Goal: Task Accomplishment & Management: Complete application form

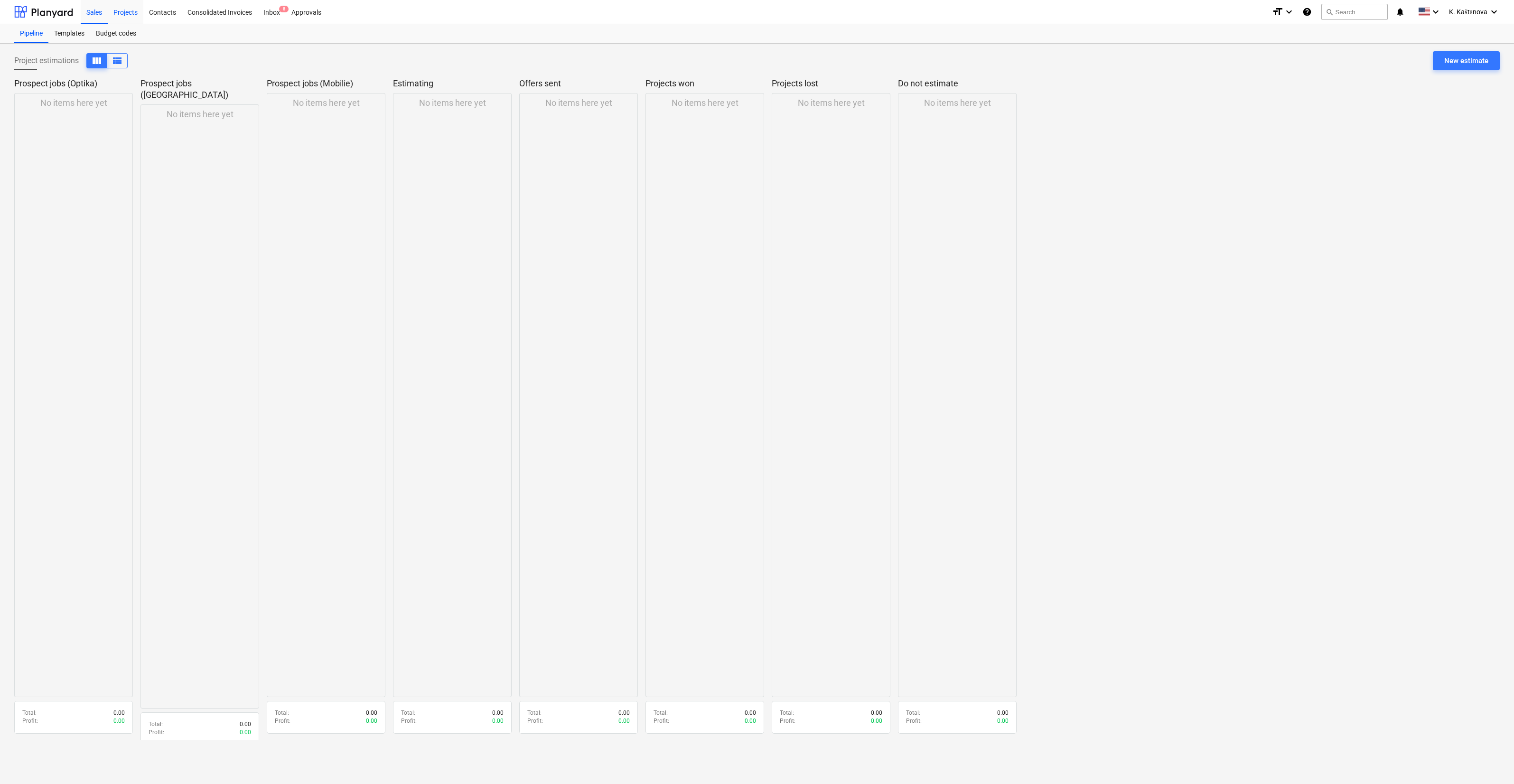
click at [114, 11] on div "Projects" at bounding box center [126, 11] width 36 height 24
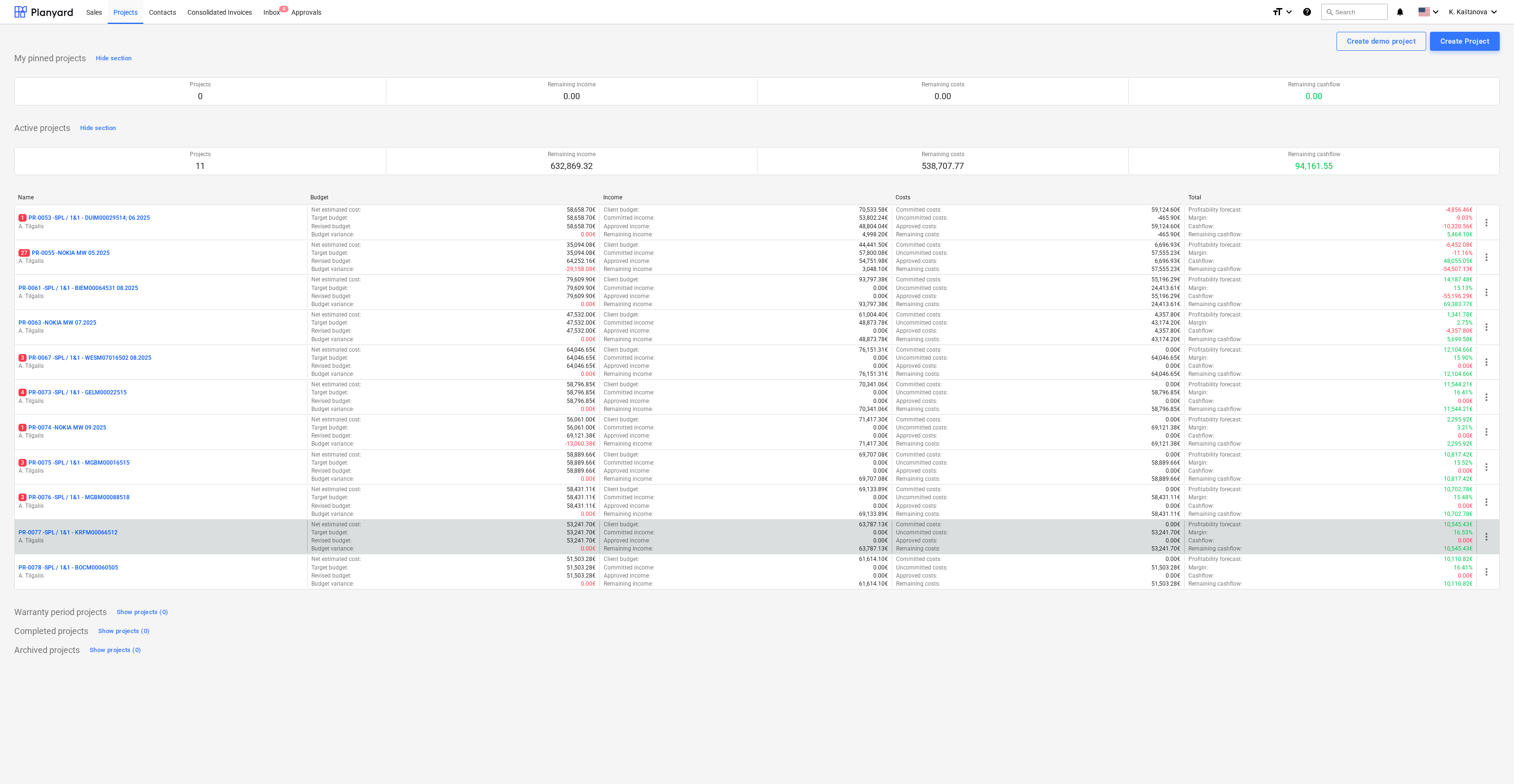
click at [162, 519] on div "PR-0077 - SPL / 1&1 - KRFM00066512 A. Tilgalis Net estimated cost : 53,241.70€ …" at bounding box center [757, 536] width 1486 height 35
click at [76, 542] on p "A. Tilgalis" at bounding box center [161, 541] width 285 height 8
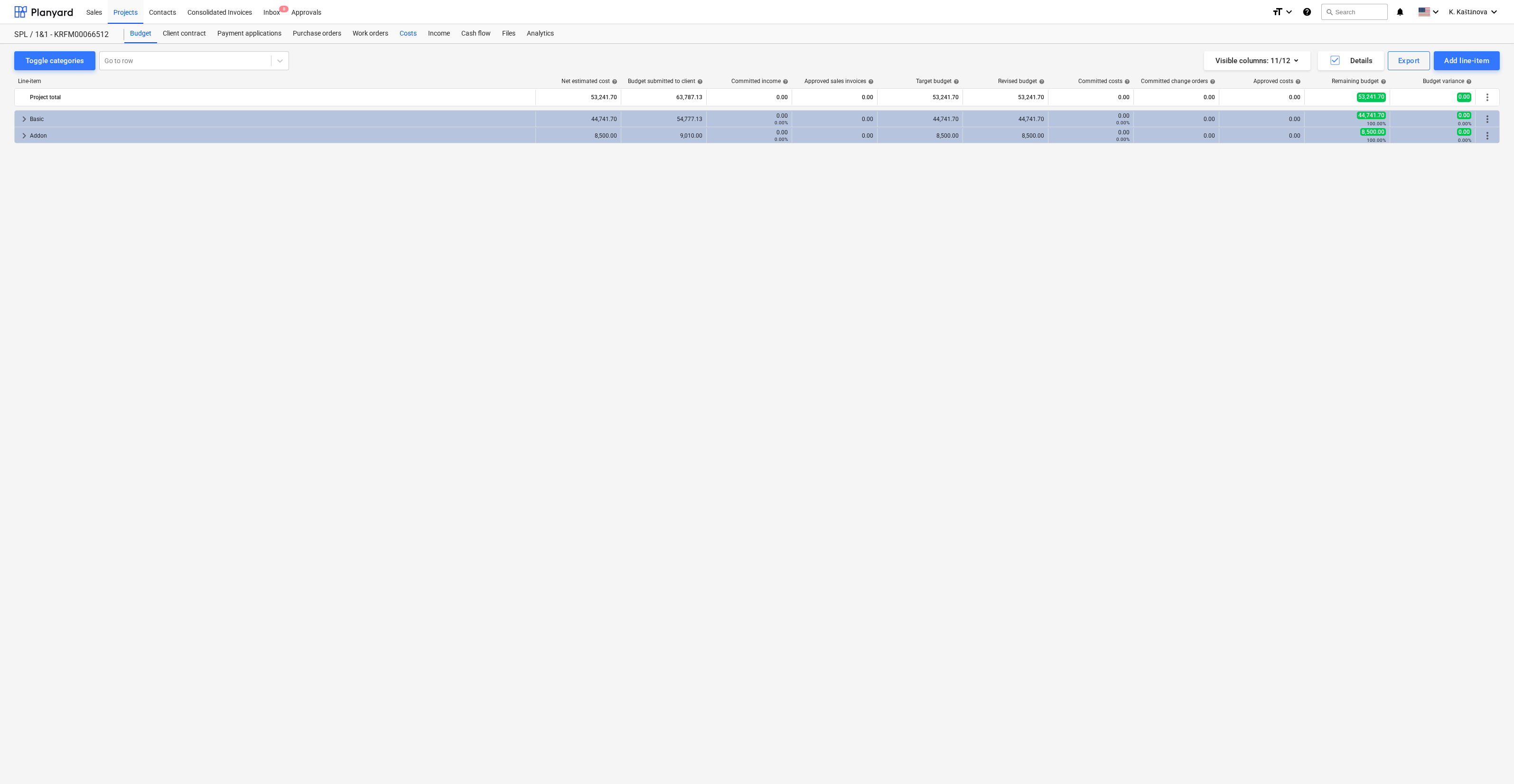
click at [410, 28] on div "Costs" at bounding box center [408, 34] width 28 height 19
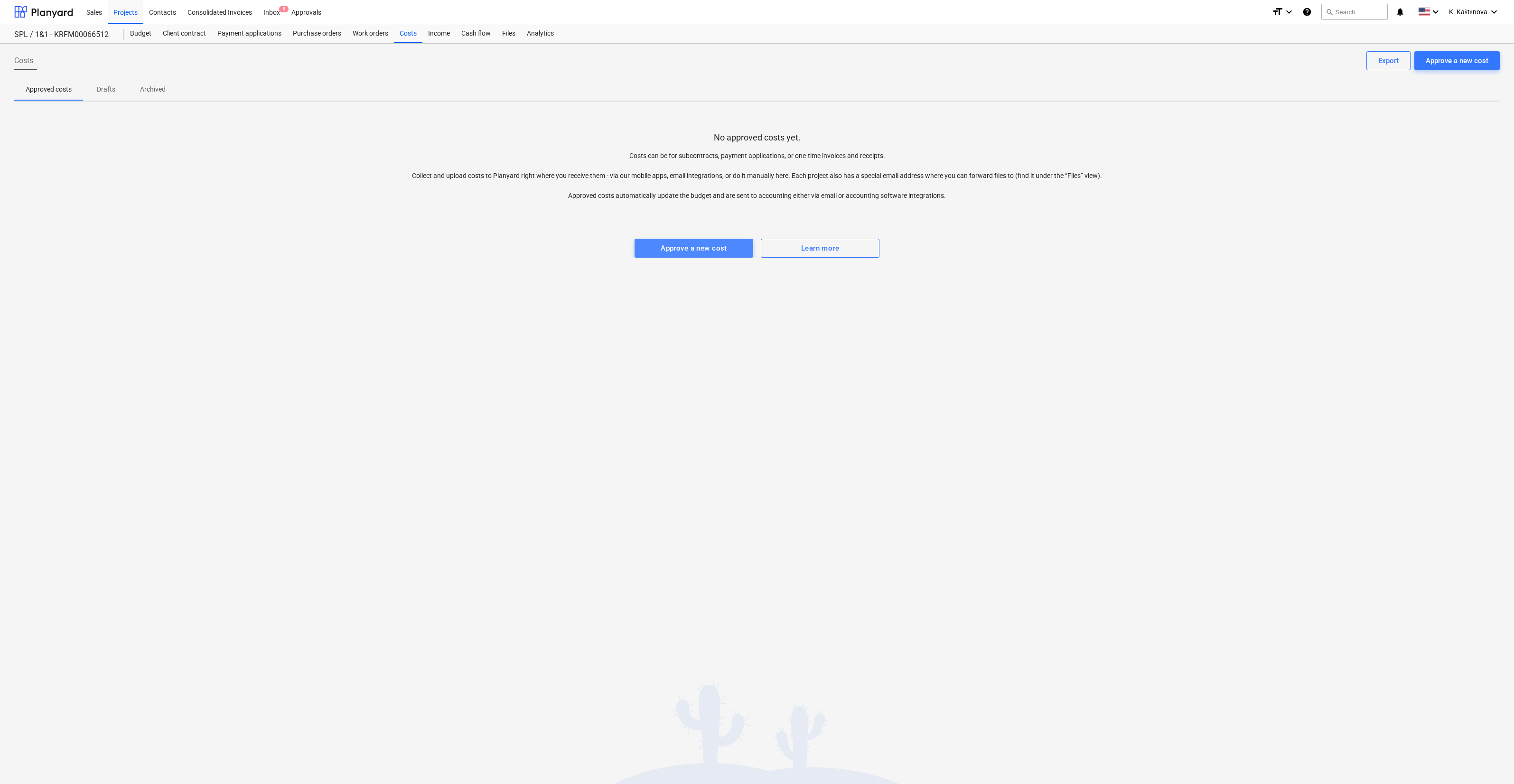
click at [711, 244] on div "Approve a new cost" at bounding box center [694, 248] width 67 height 13
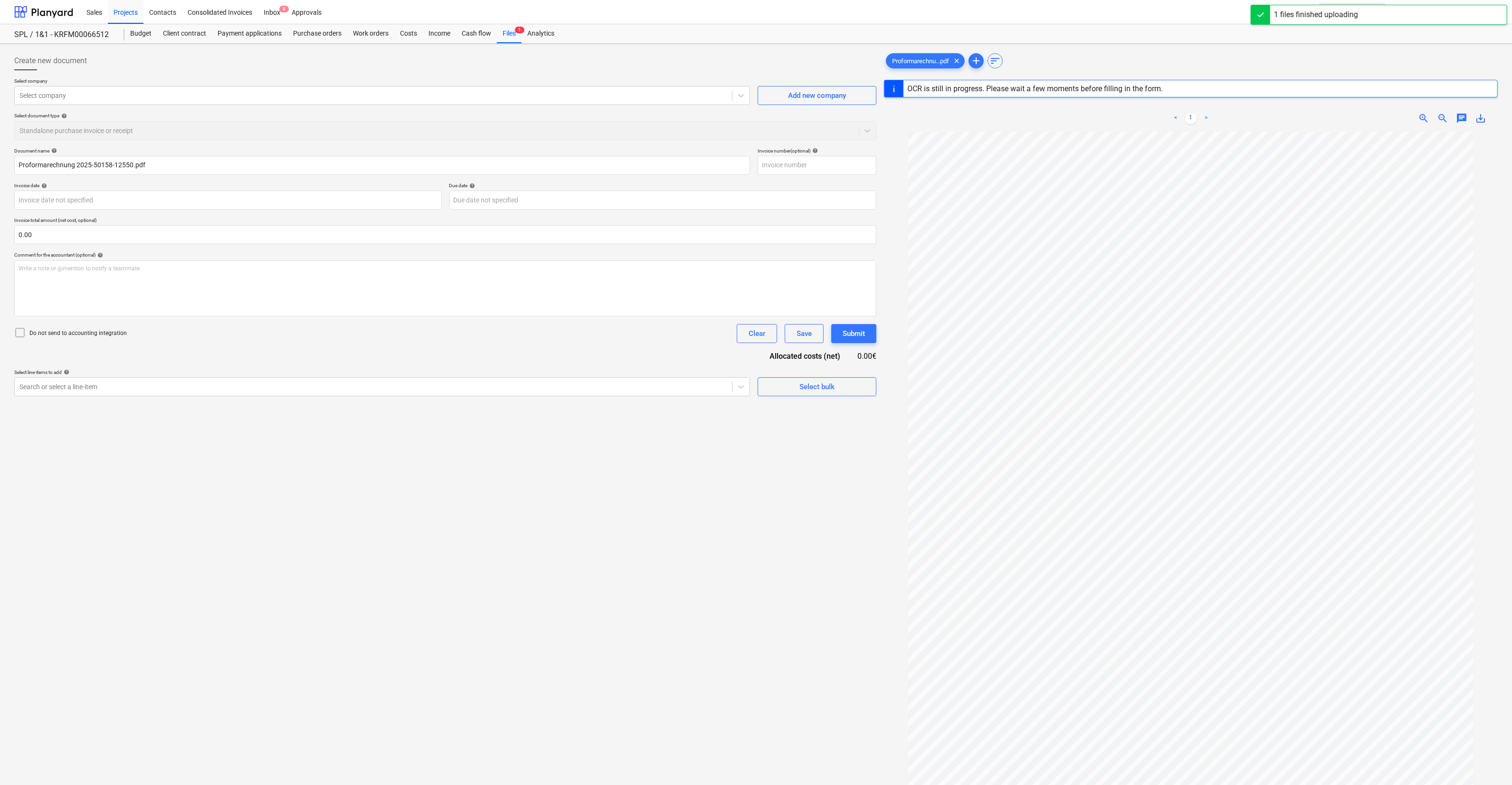
type input "2025-50158"
type input "[DATE]"
click at [513, 73] on div at bounding box center [446, 73] width 862 height 7
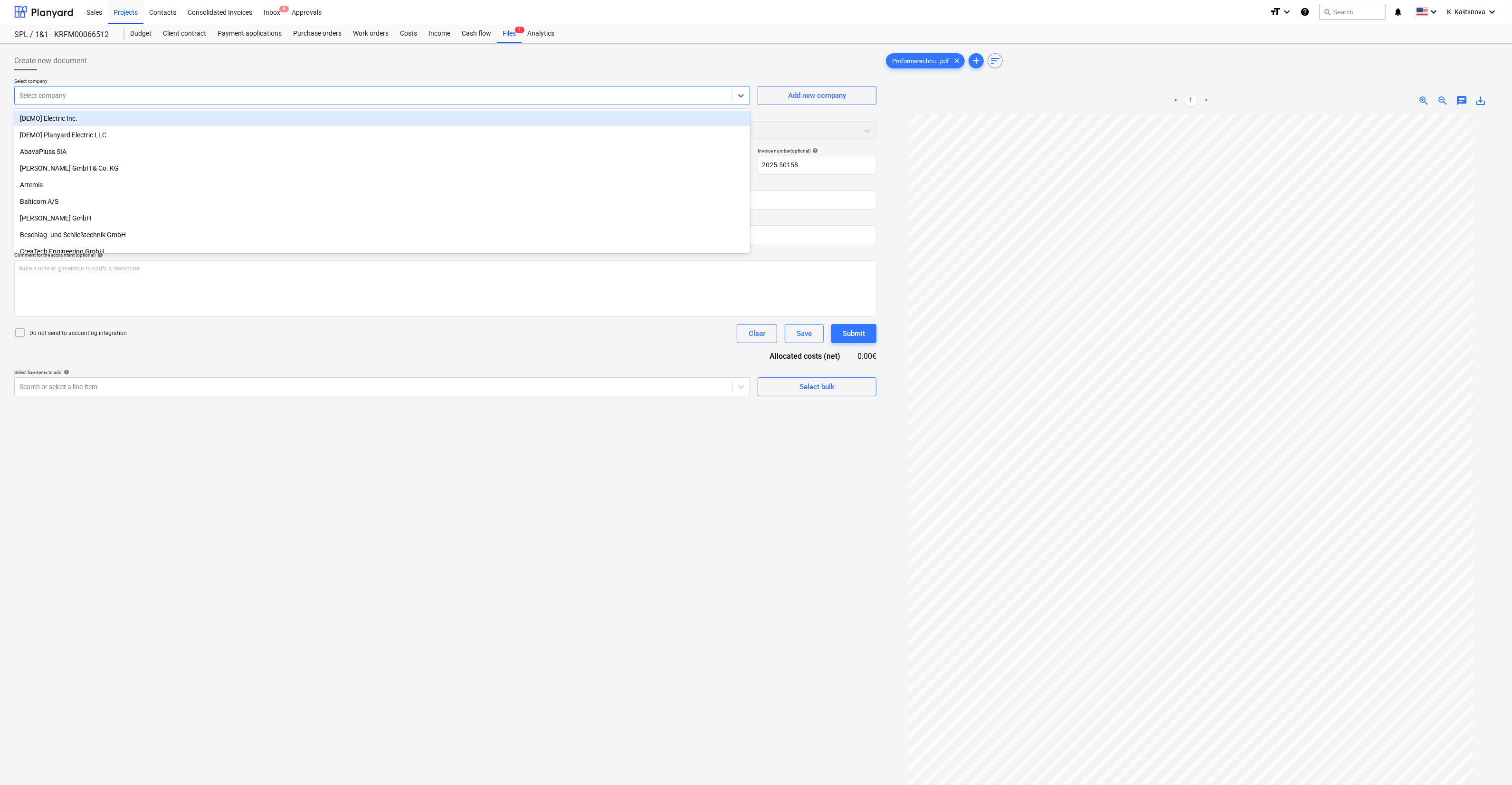
click at [464, 90] on div "Select company" at bounding box center [373, 95] width 717 height 13
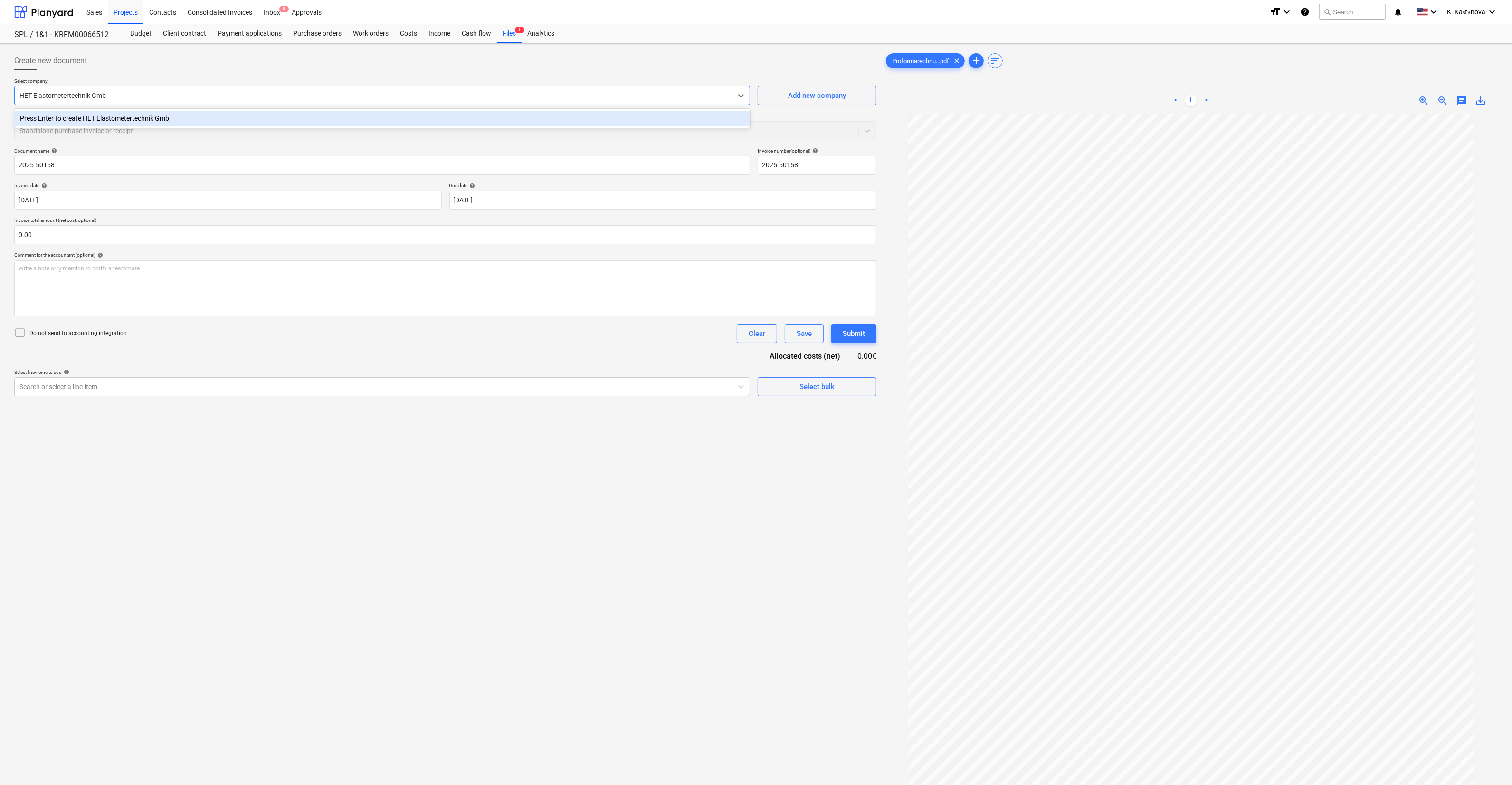
type input "HET Elastometertechnik GmbH"
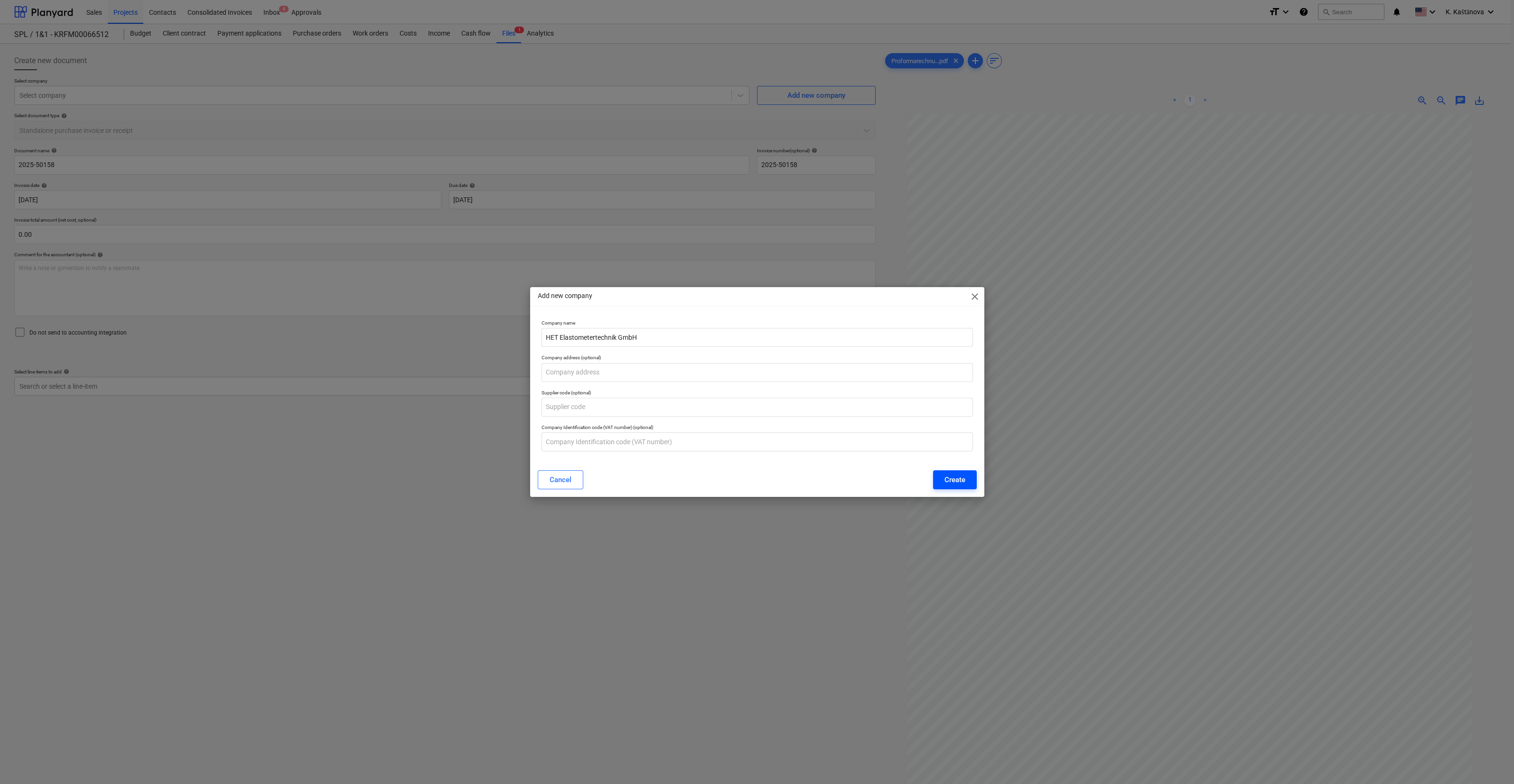
click at [958, 480] on div "Create" at bounding box center [955, 480] width 21 height 13
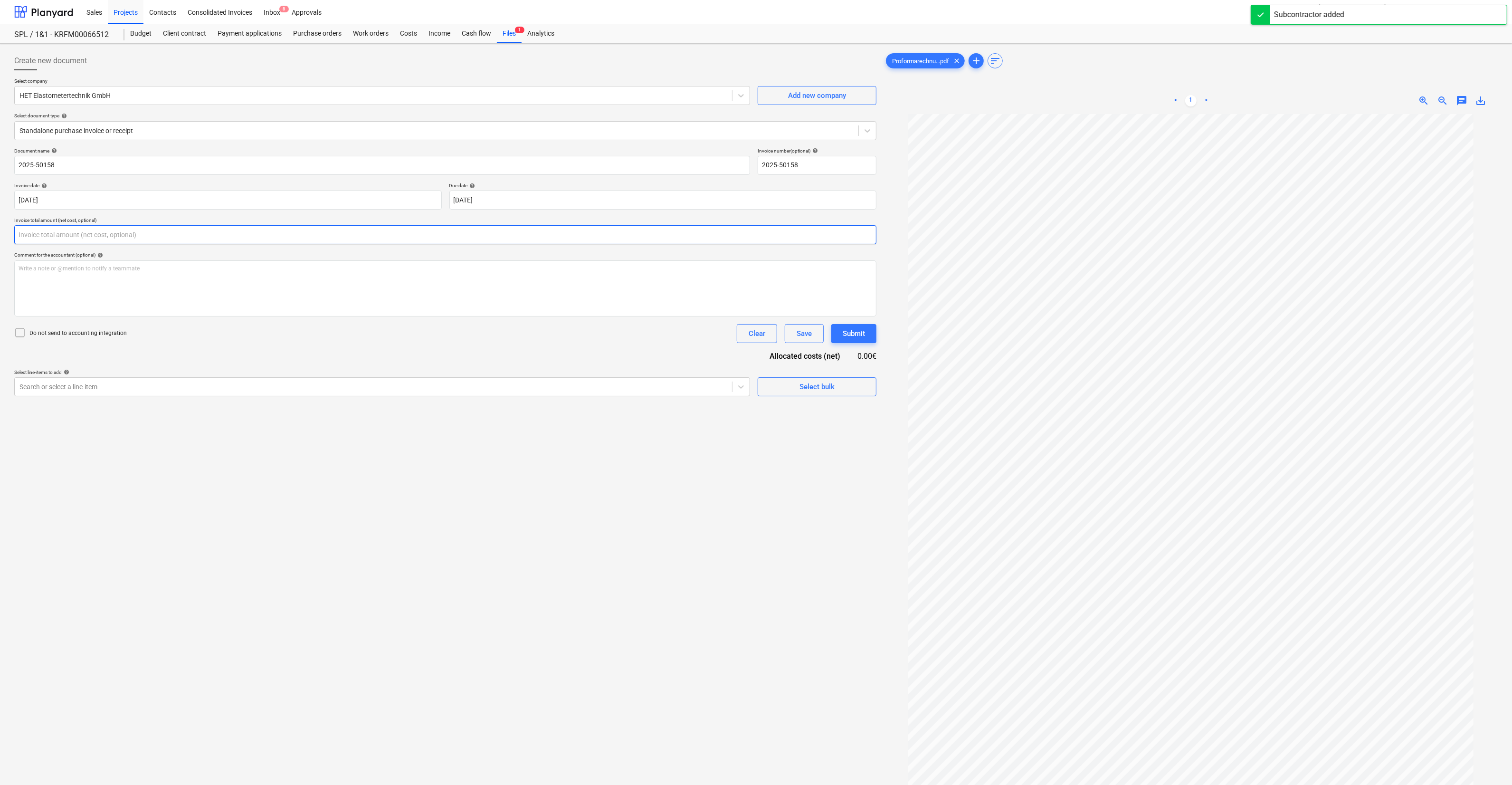
click at [130, 241] on input "text" at bounding box center [446, 235] width 862 height 19
type input "875.00"
click at [465, 407] on div at bounding box center [373, 411] width 708 height 9
click at [452, 415] on div at bounding box center [373, 411] width 708 height 9
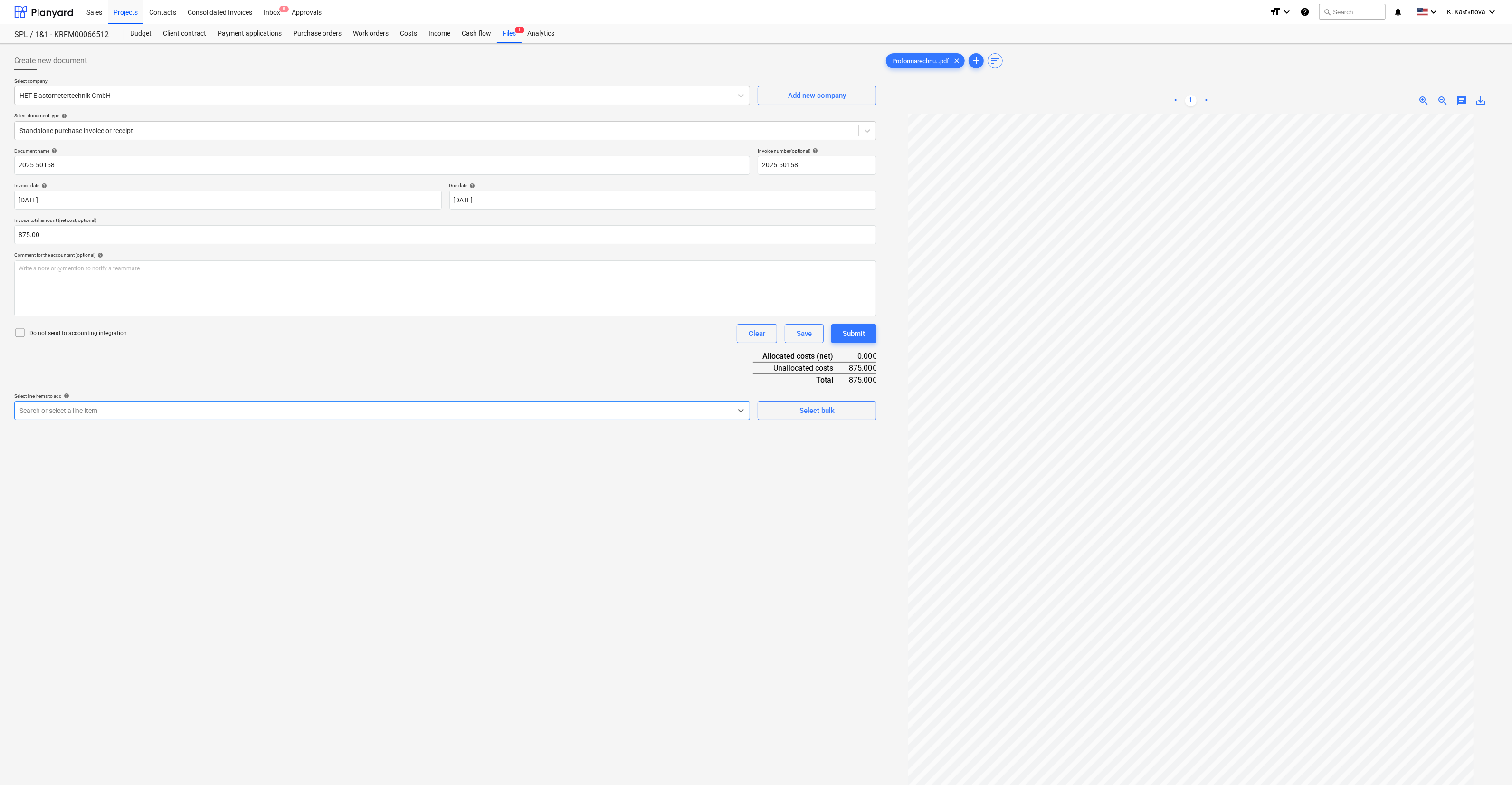
click at [452, 415] on div at bounding box center [373, 411] width 708 height 9
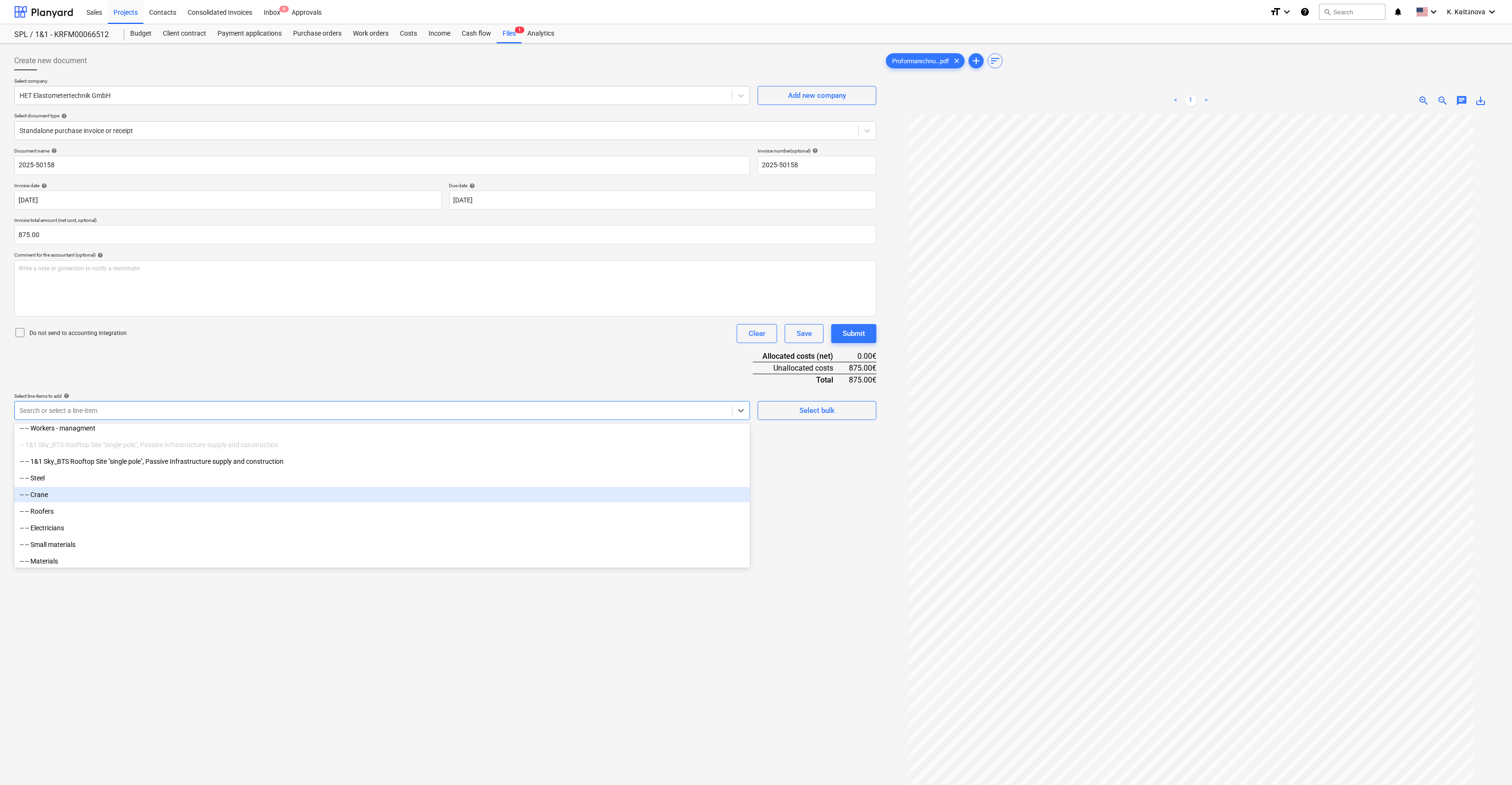
scroll to position [214, 0]
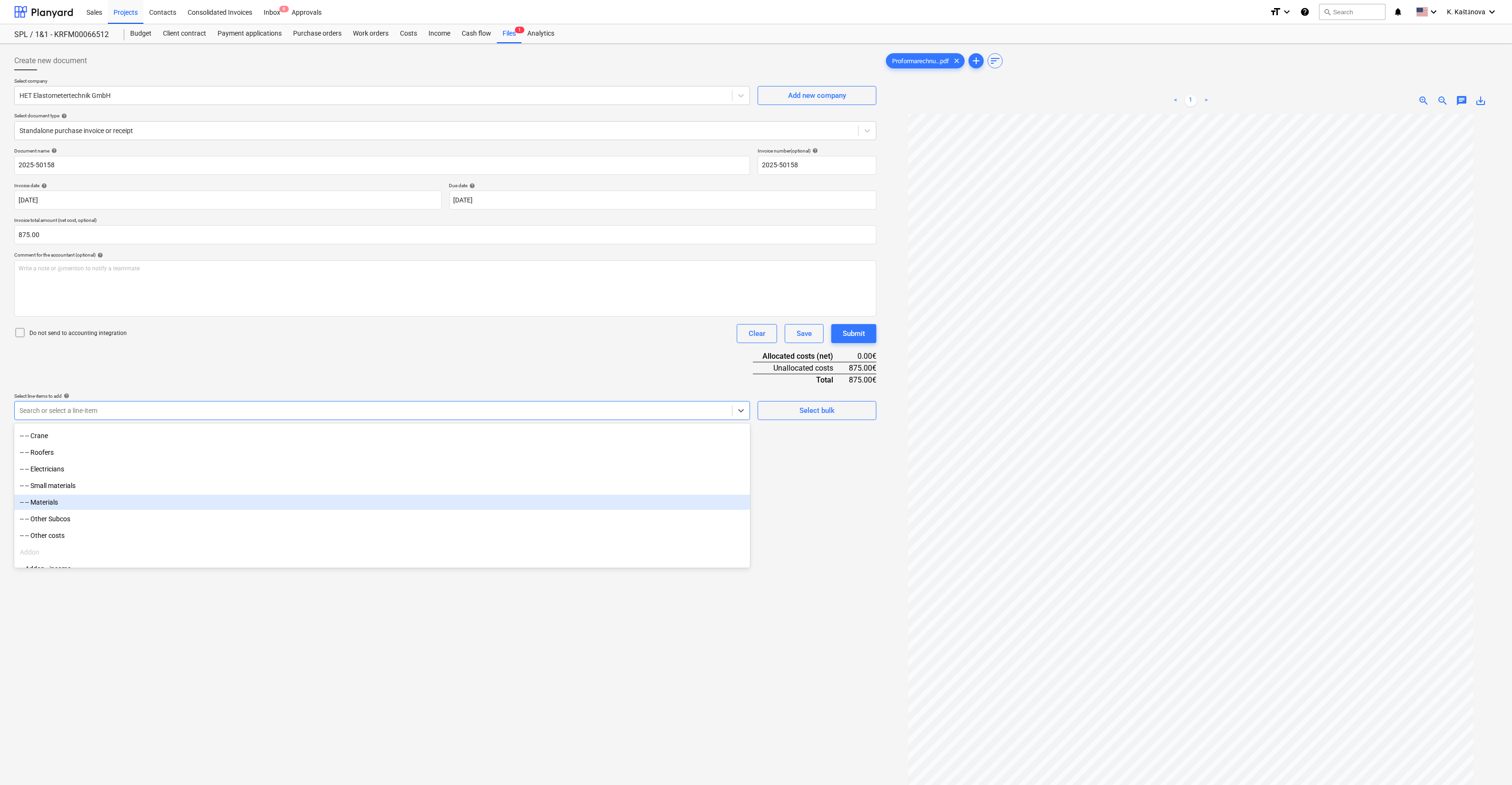
click at [100, 504] on div "-- -- Materials" at bounding box center [382, 502] width 736 height 15
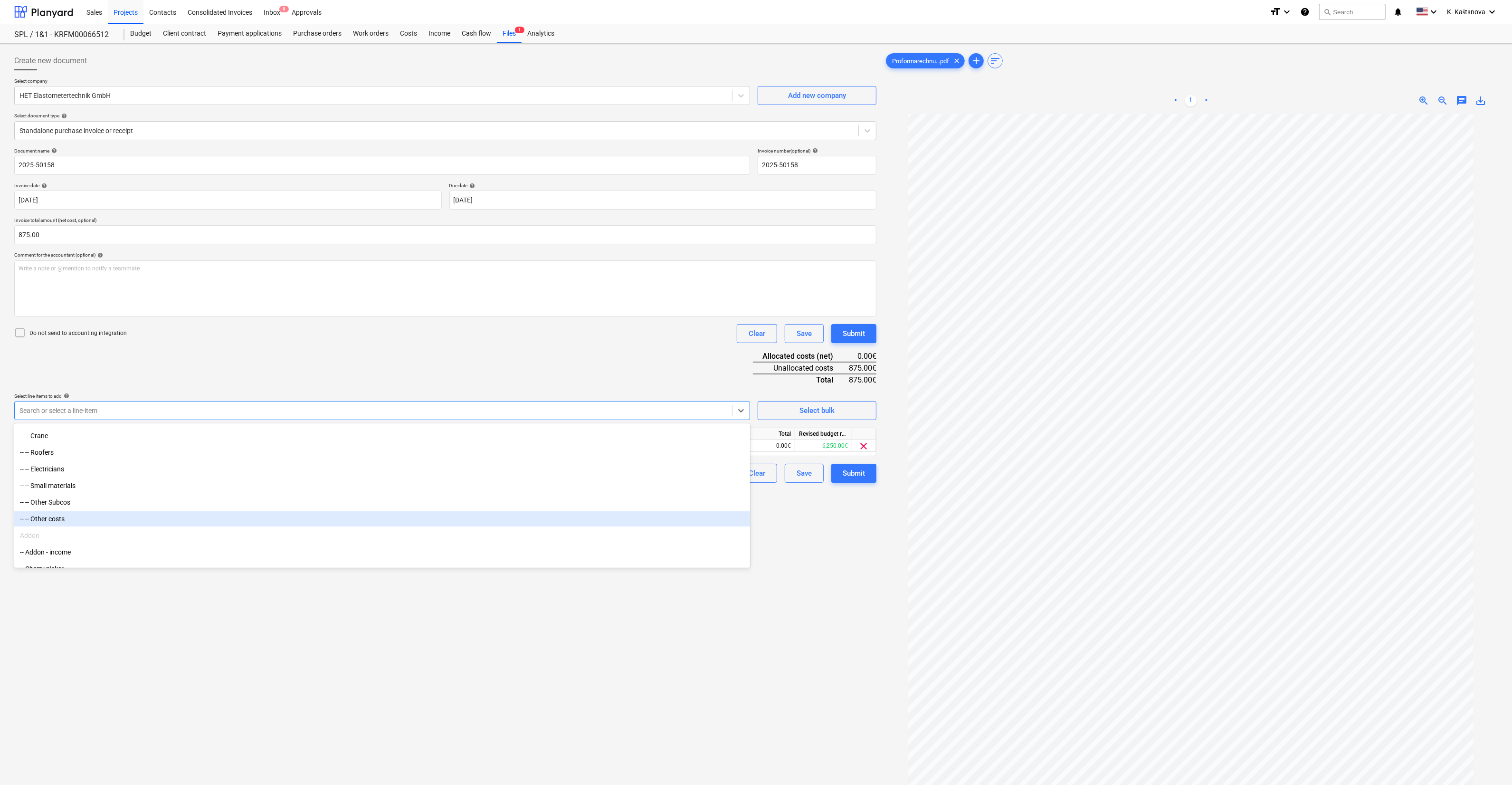
click at [557, 677] on div "Create new document Select company HET Elastometertechnik GmbH Add new company …" at bounding box center [446, 462] width 870 height 829
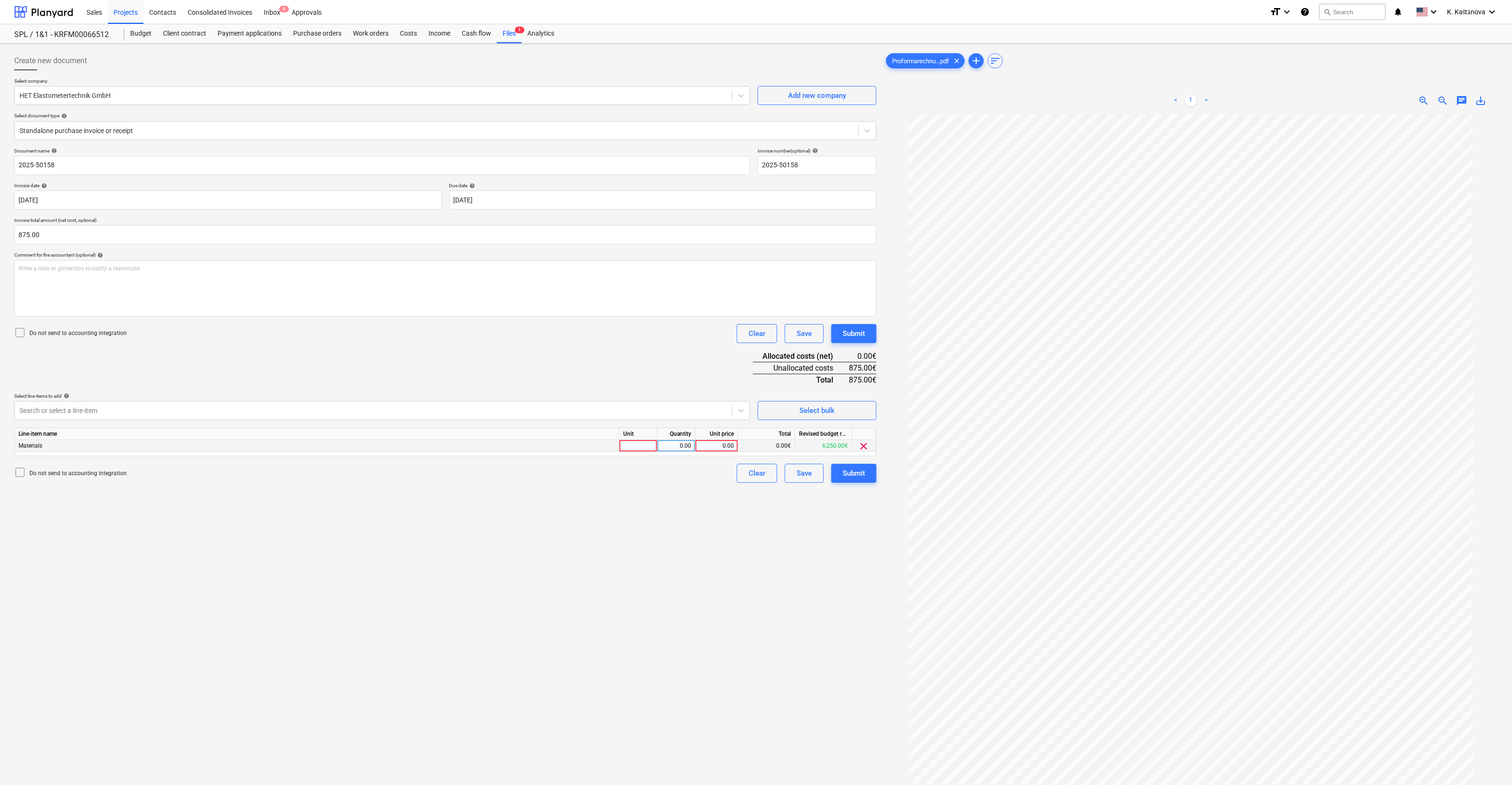
click at [632, 450] on div at bounding box center [638, 446] width 38 height 12
type input "Objekts"
type input "875"
click at [615, 542] on div "Create new document Select company HET Elastometertechnik GmbH Add new company …" at bounding box center [446, 462] width 870 height 829
drag, startPoint x: 742, startPoint y: 520, endPoint x: 752, endPoint y: 548, distance: 29.7
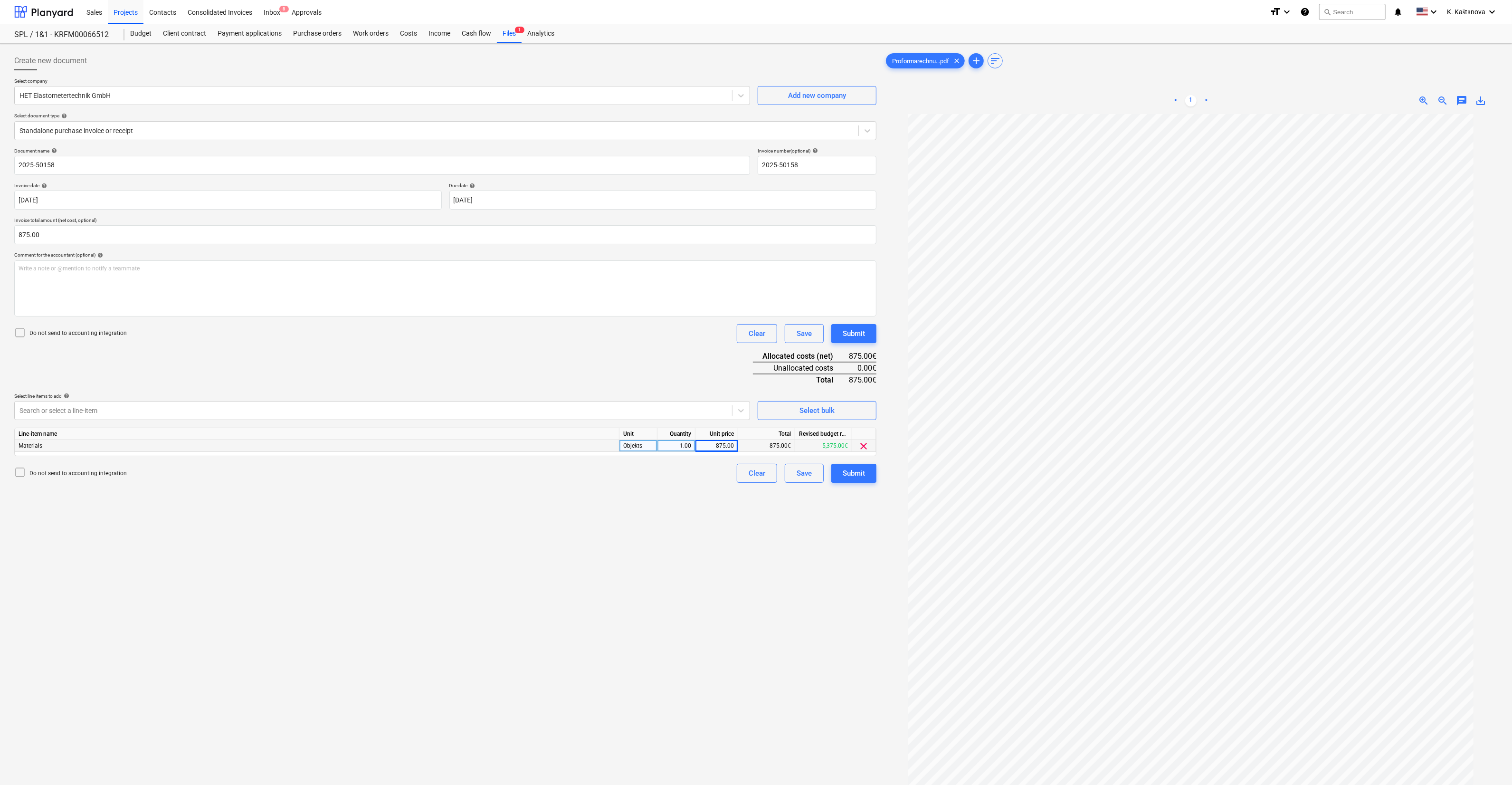
click at [743, 522] on div "Create new document Select company HET Elastometertechnik GmbH Add new company …" at bounding box center [446, 462] width 870 height 829
click at [810, 477] on div "Save" at bounding box center [804, 473] width 15 height 13
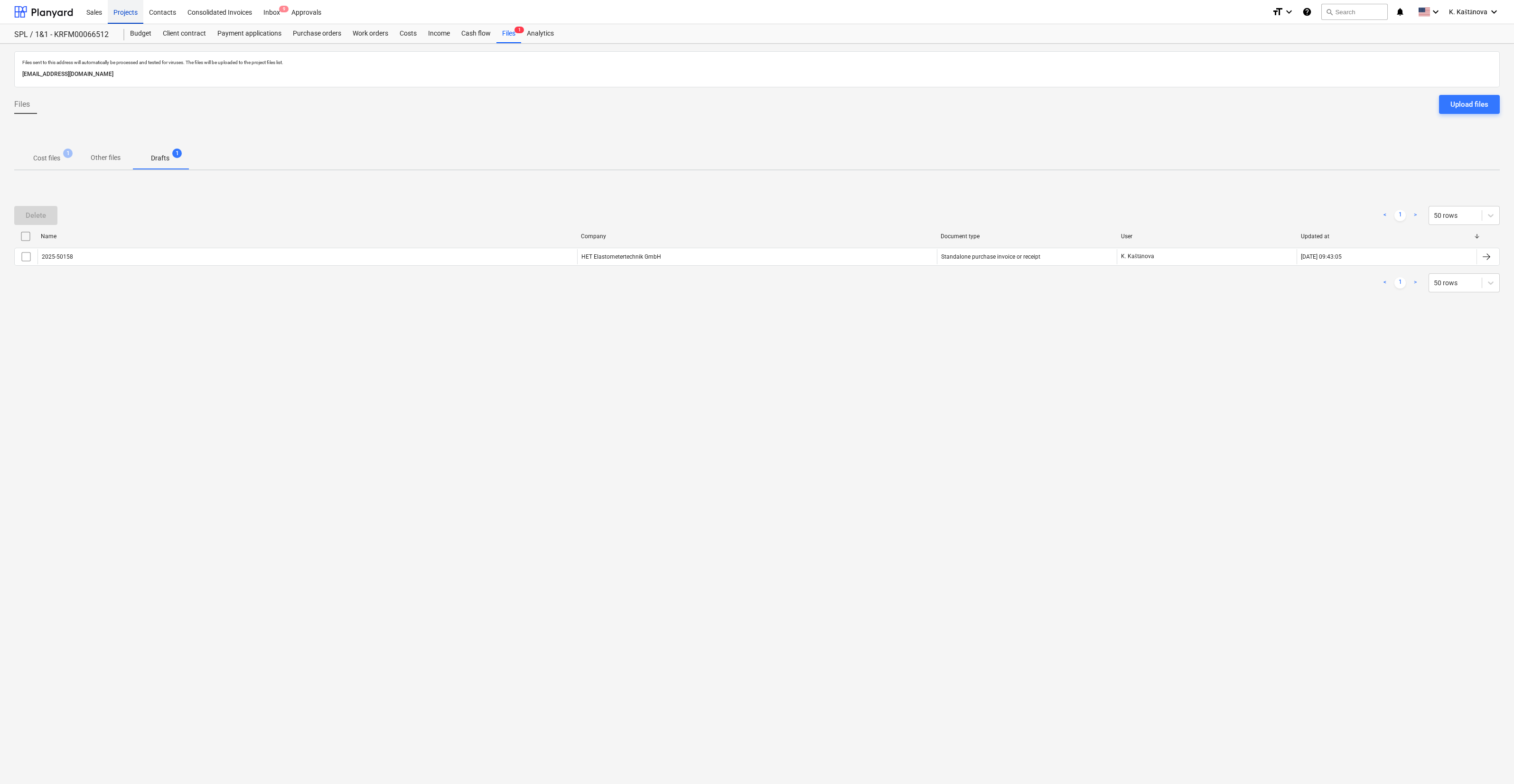
click at [117, 15] on div "Projects" at bounding box center [126, 11] width 36 height 24
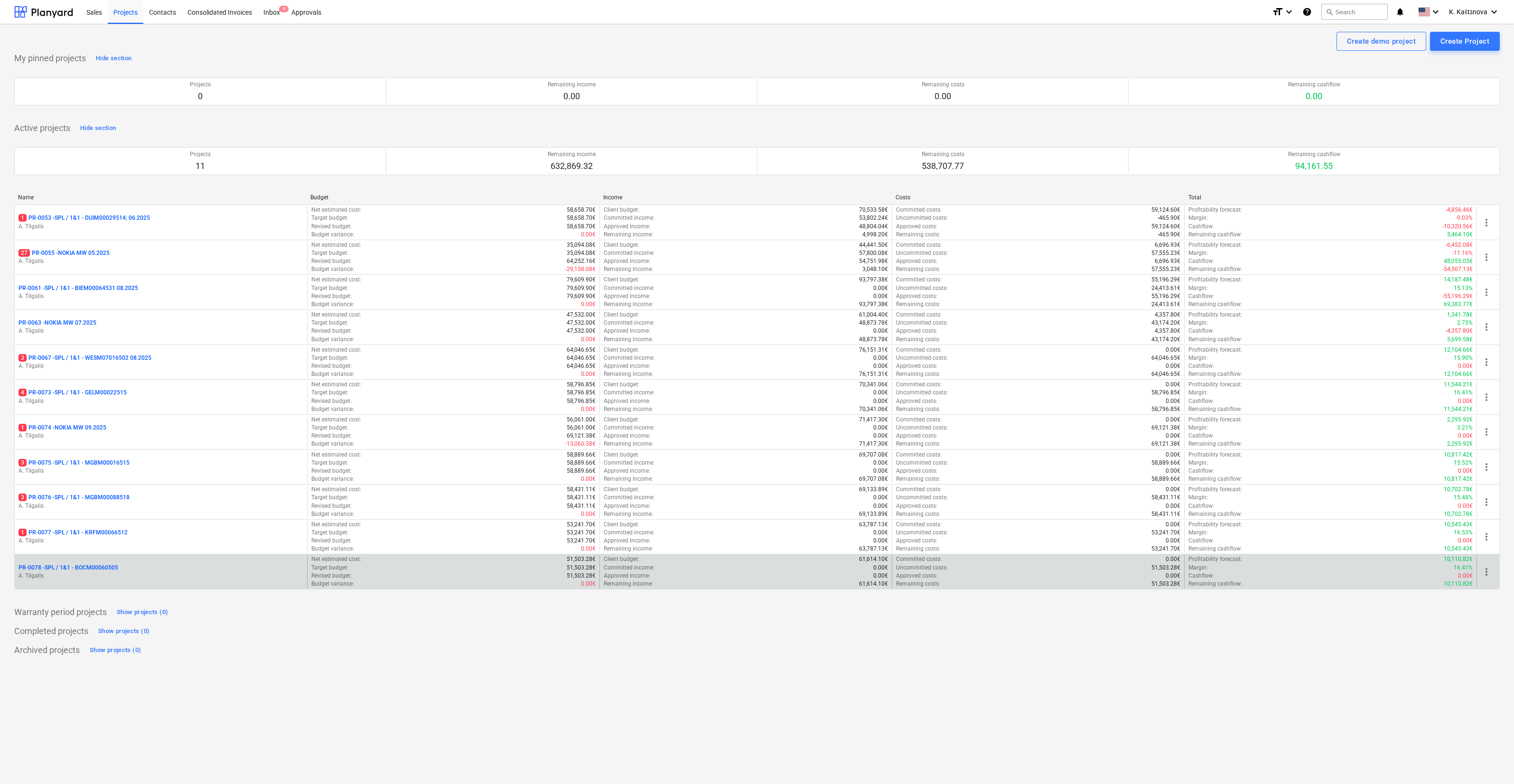
click at [122, 577] on p "A. Tilgalis" at bounding box center [161, 576] width 285 height 8
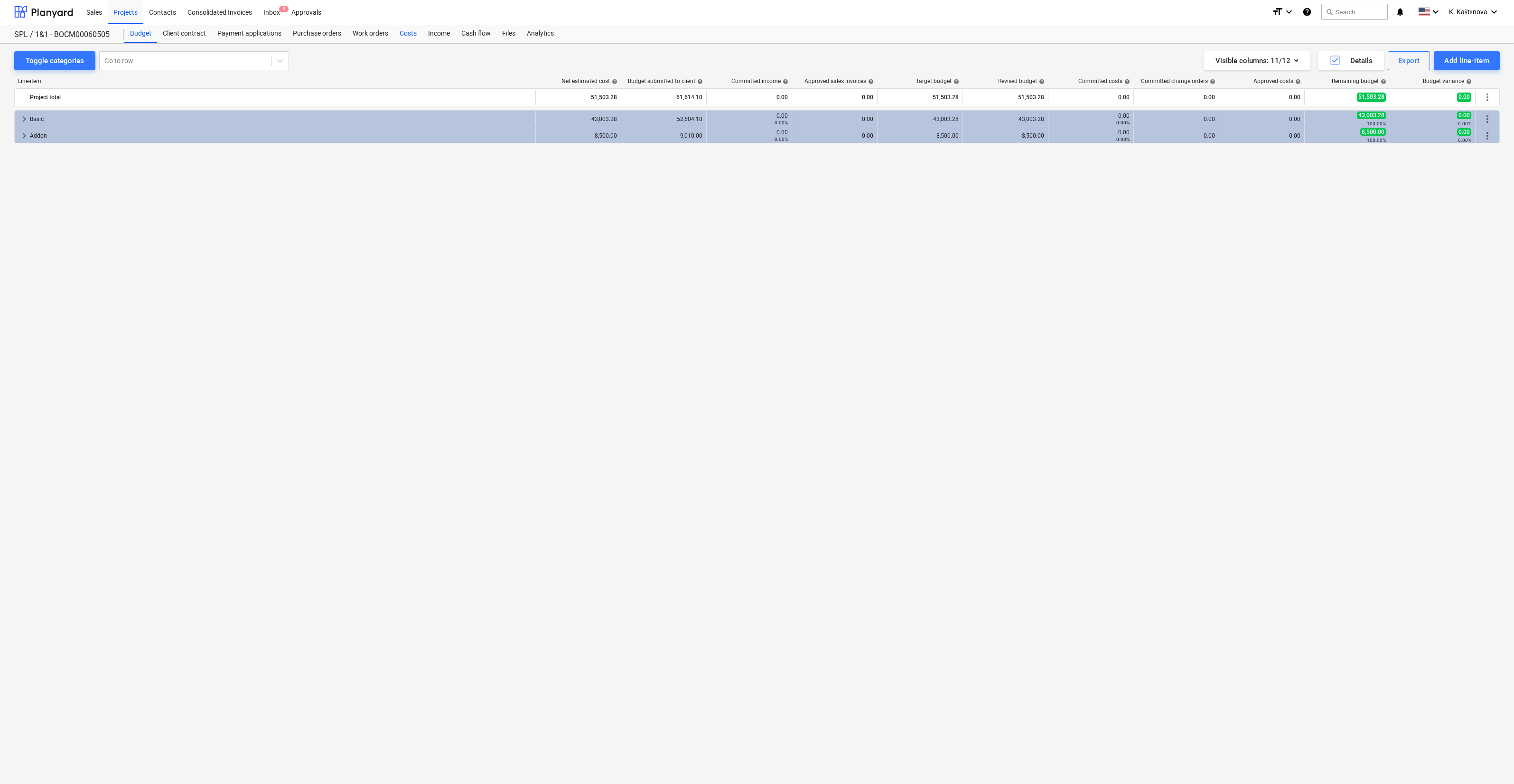
click at [413, 33] on div "Costs" at bounding box center [408, 34] width 28 height 19
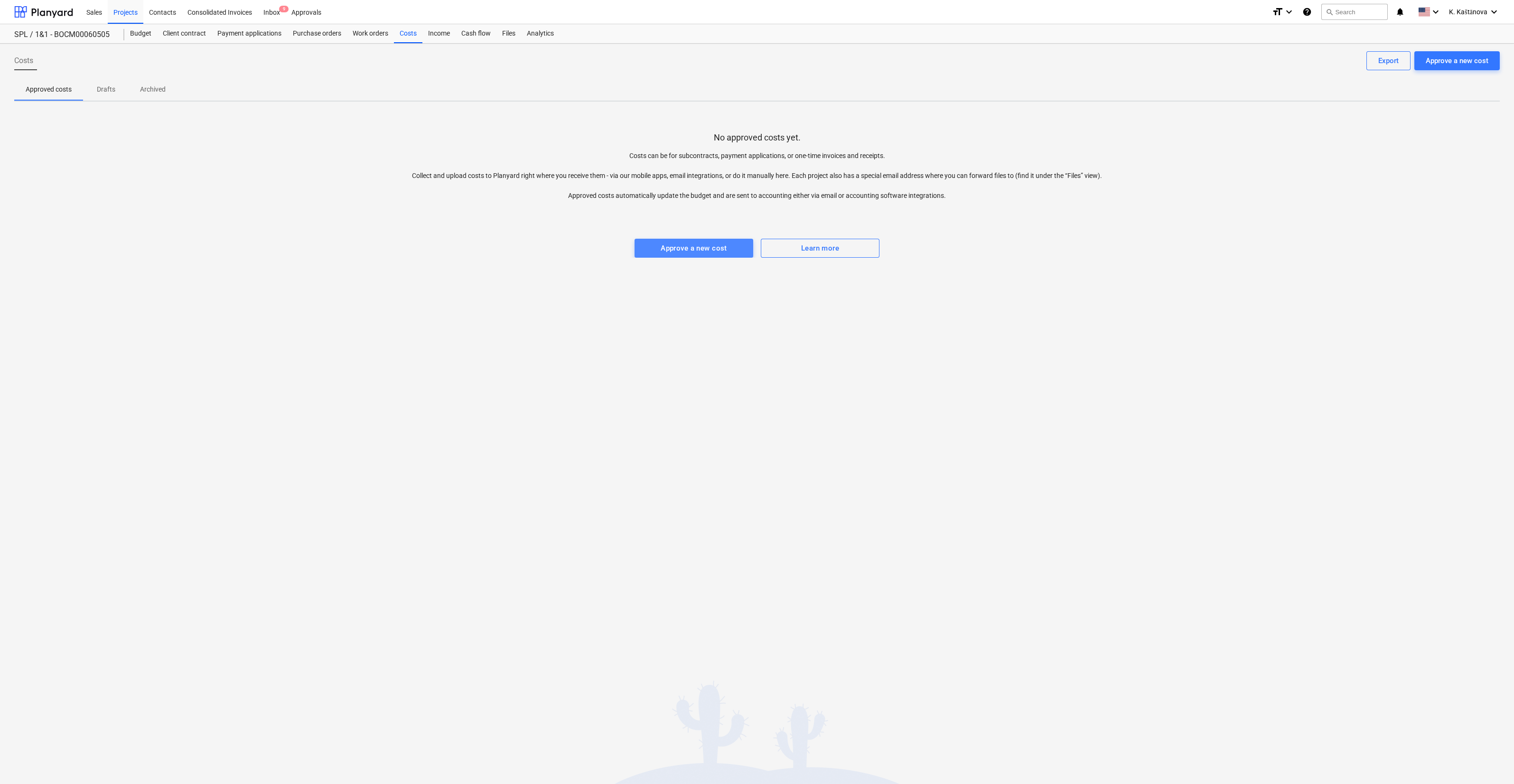
click at [668, 249] on div "Approve a new cost" at bounding box center [694, 248] width 67 height 13
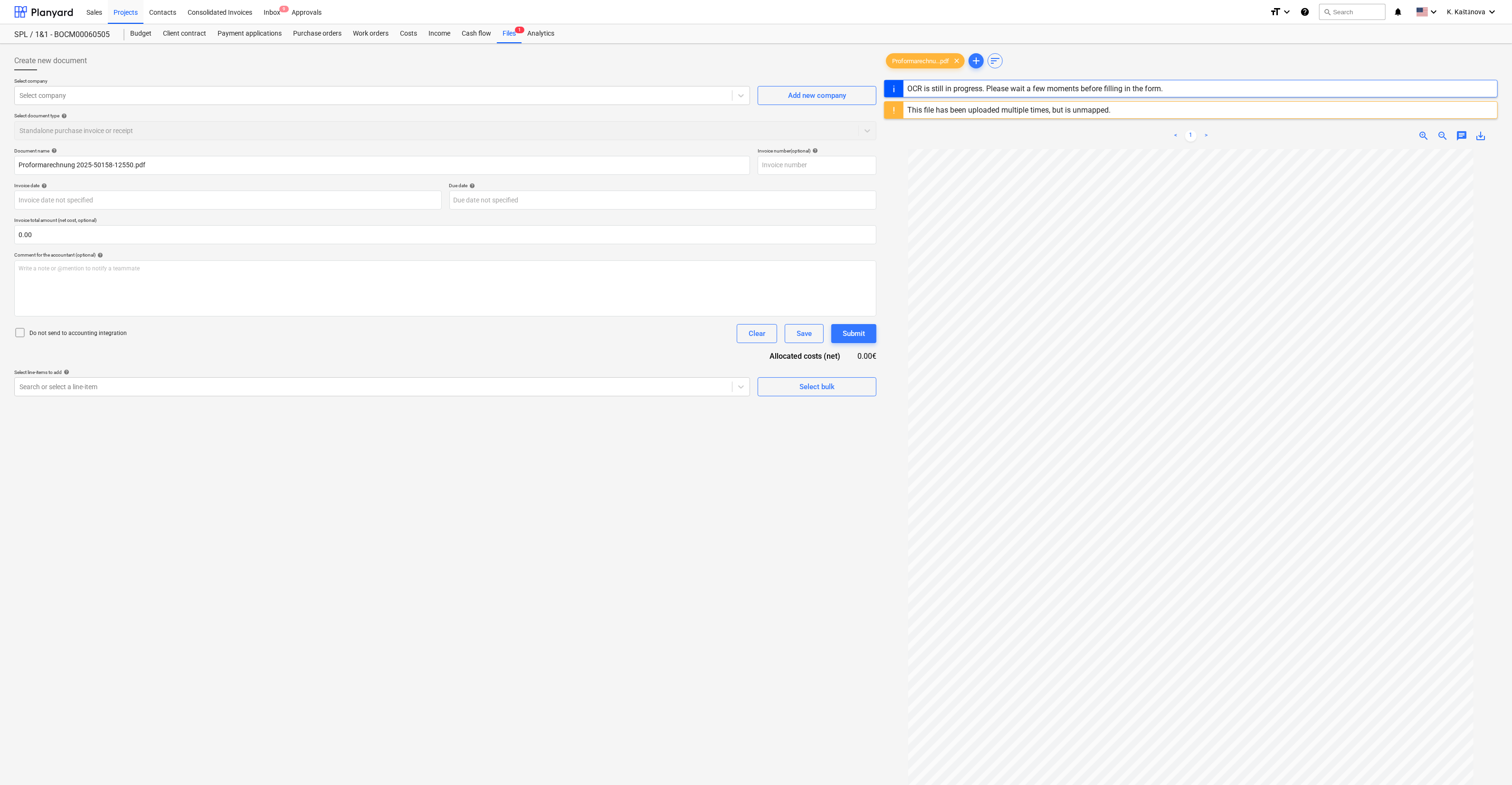
type input "2025-50158"
type input "[DATE]"
click at [531, 94] on div at bounding box center [373, 95] width 708 height 9
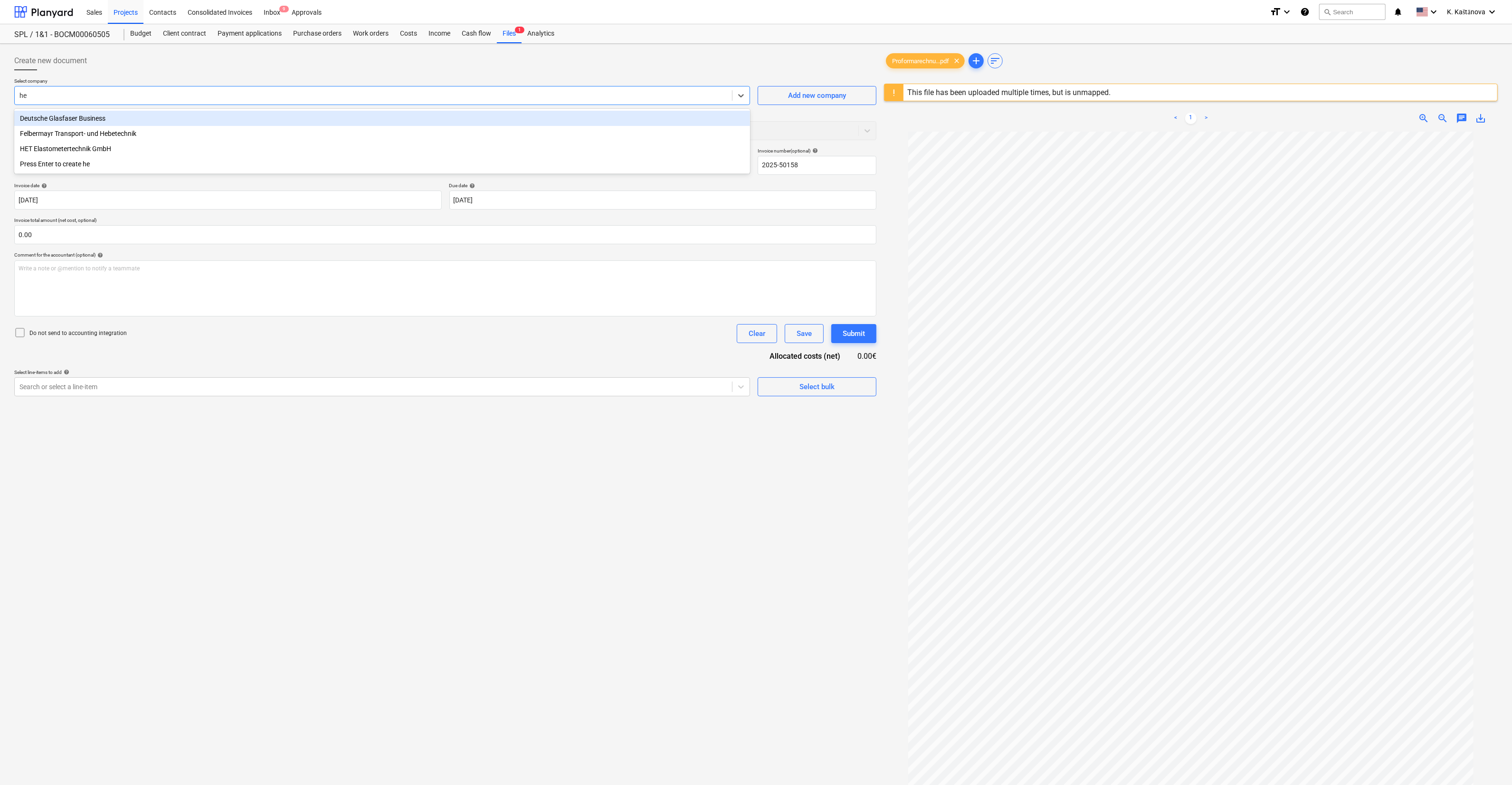
type input "het"
click at [317, 112] on div "HET Elastometertechnik GmbH" at bounding box center [382, 118] width 736 height 15
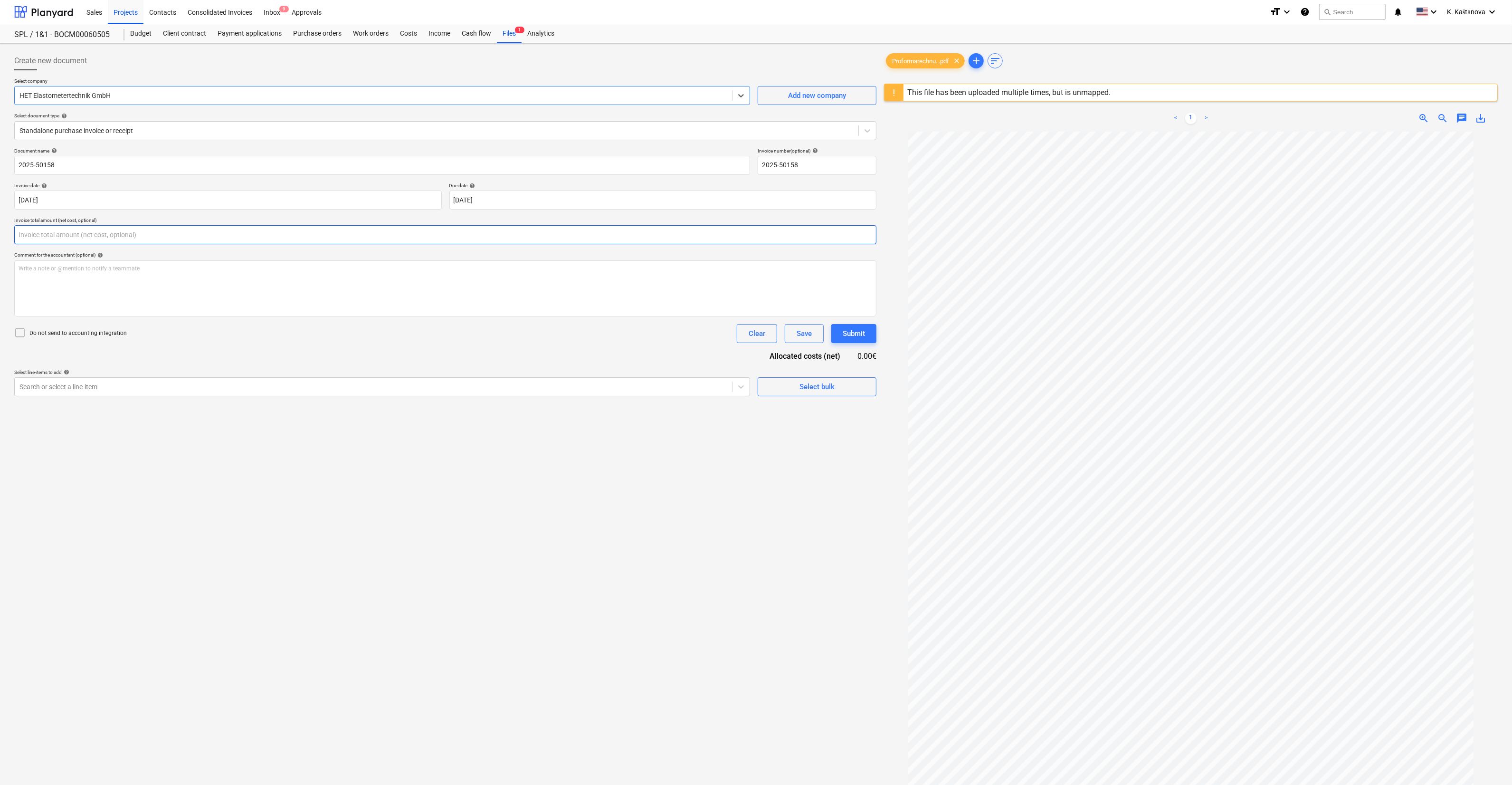
click at [110, 237] on input "text" at bounding box center [446, 235] width 862 height 19
type input "1,750.00"
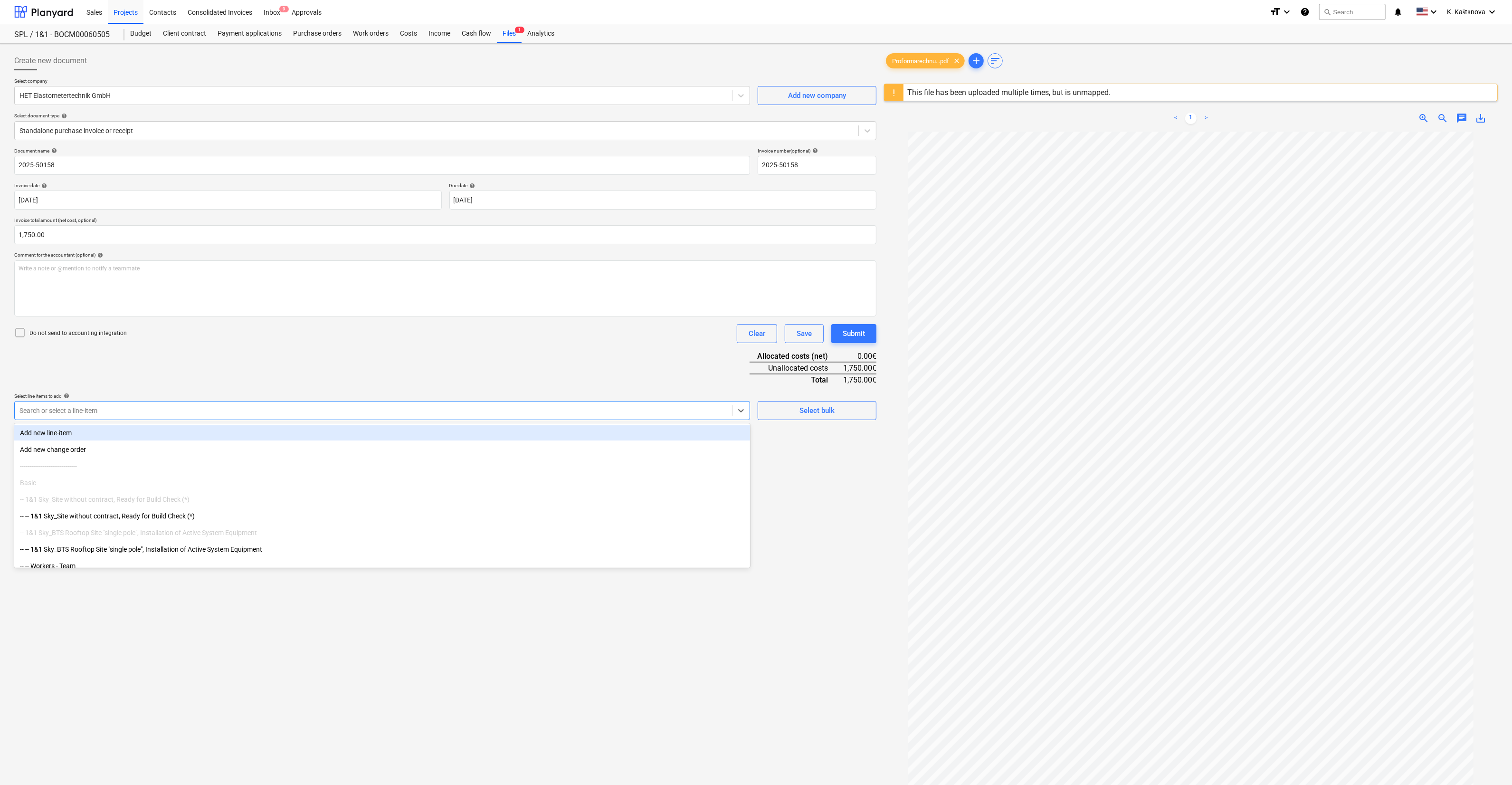
click at [117, 411] on div at bounding box center [373, 411] width 708 height 9
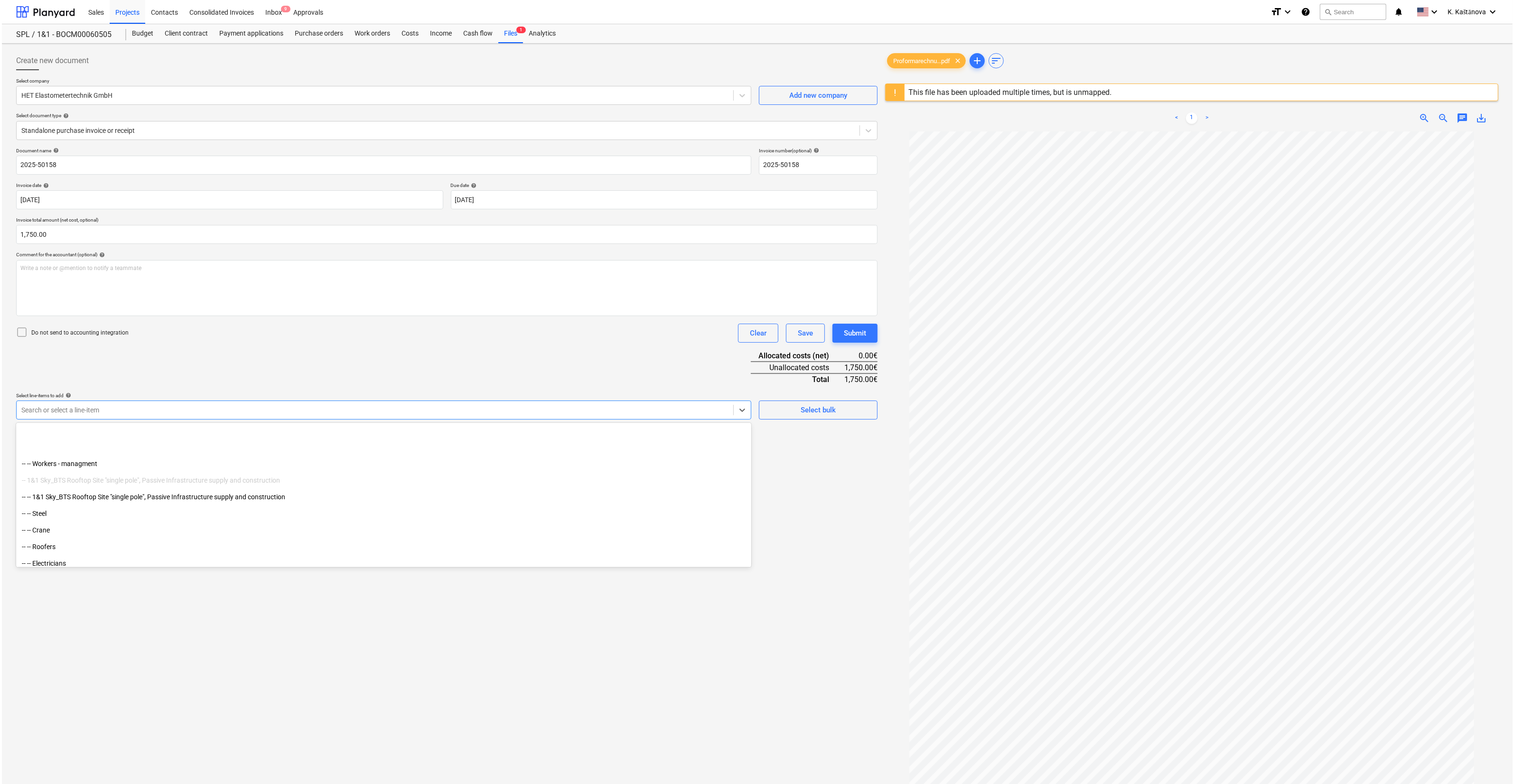
scroll to position [237, 0]
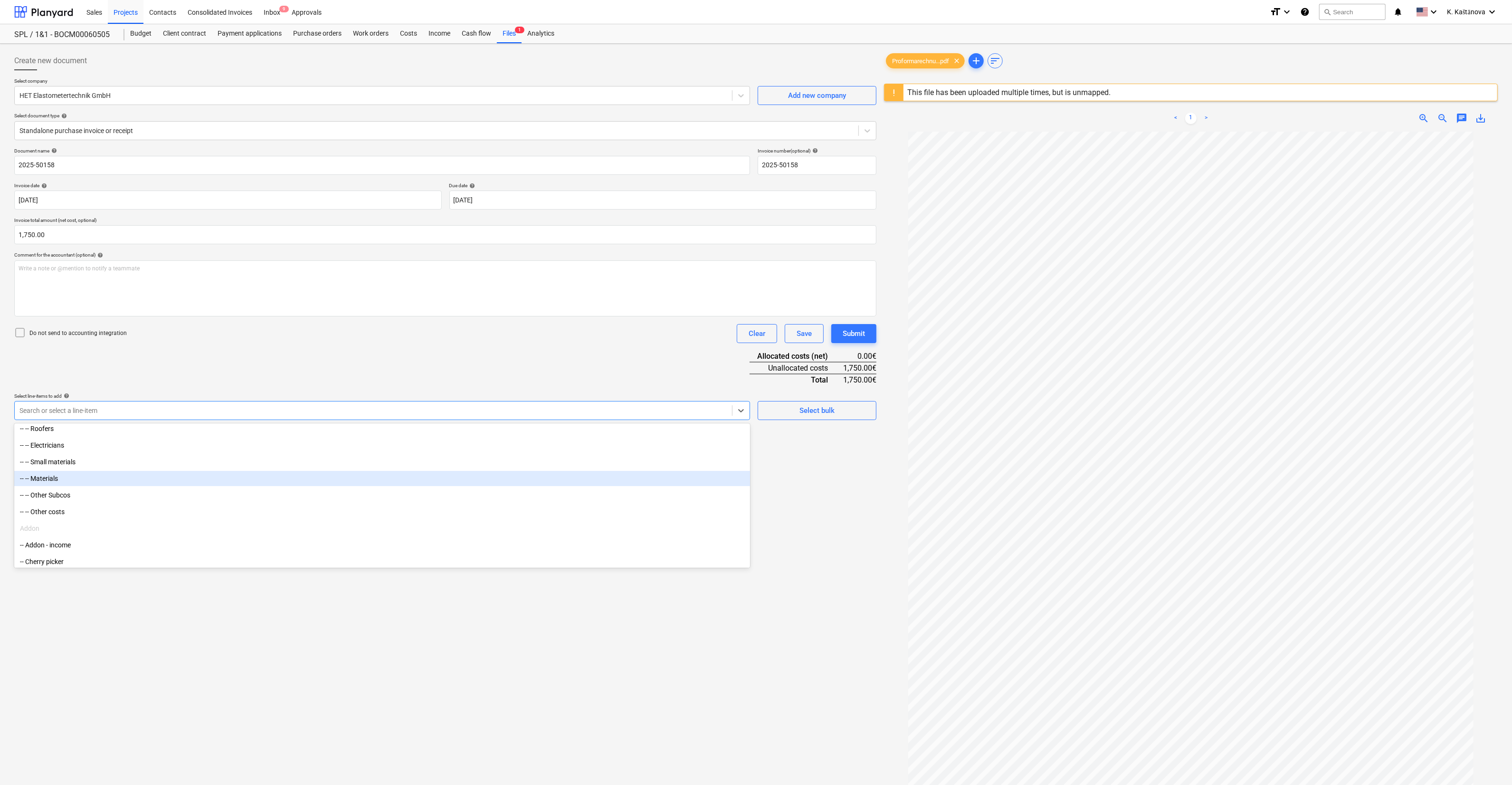
click at [119, 474] on div "-- -- Materials" at bounding box center [382, 478] width 736 height 15
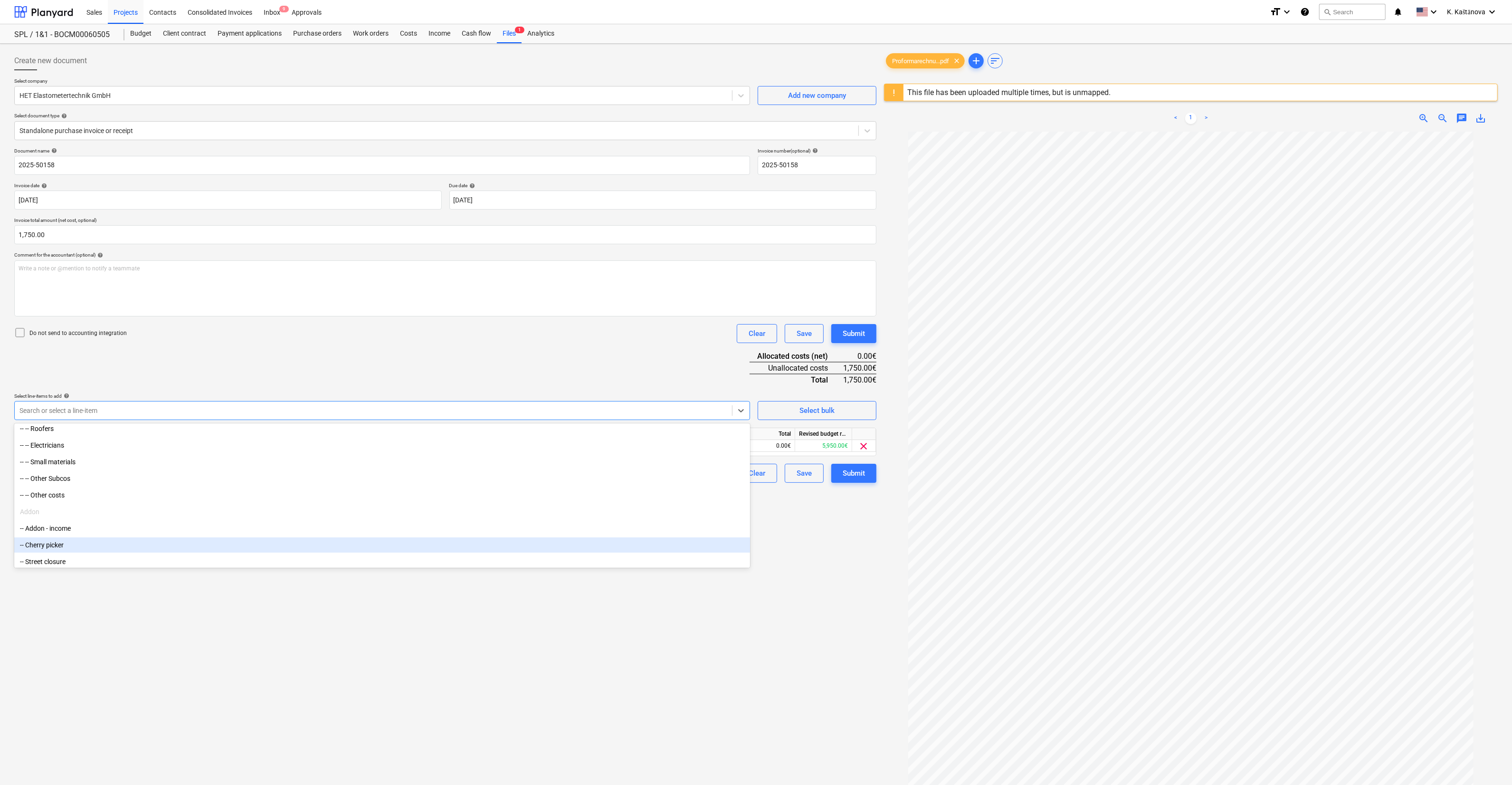
click at [757, 669] on div "Create new document Select company HET Elastometertechnik GmbH Add new company …" at bounding box center [446, 471] width 870 height 847
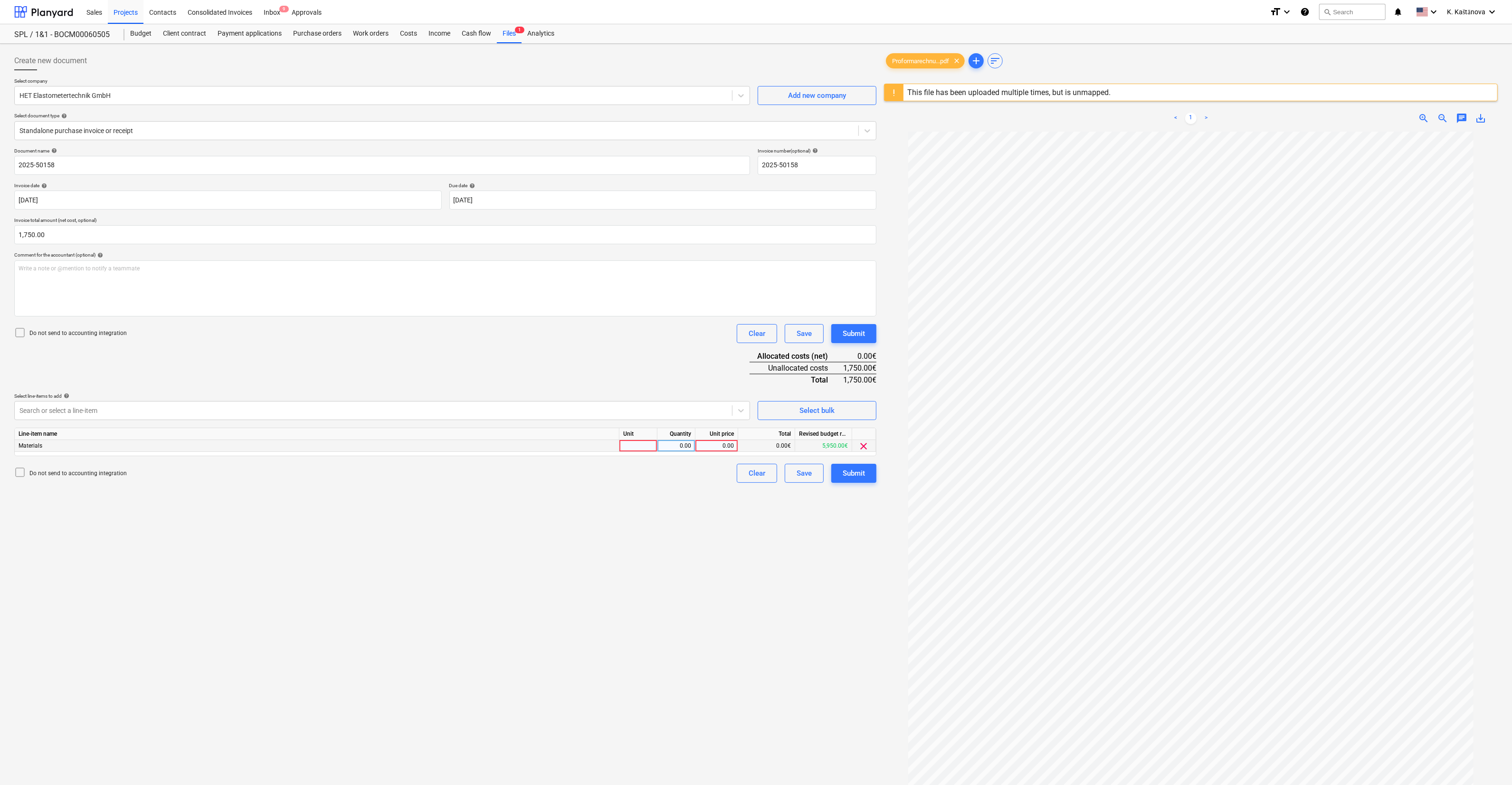
click at [627, 448] on div at bounding box center [638, 446] width 38 height 12
type input "Objekts"
type input "1750"
click at [800, 475] on div "Save" at bounding box center [804, 473] width 15 height 13
